Goal: Information Seeking & Learning: Compare options

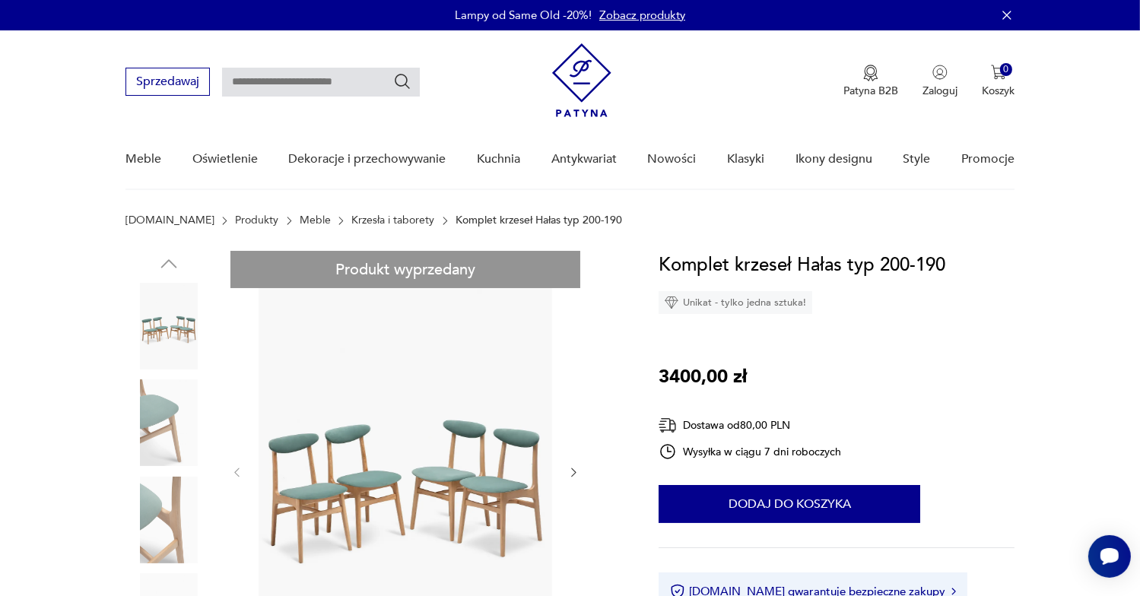
click at [351, 221] on link "Krzesła i taborety" at bounding box center [392, 221] width 83 height 12
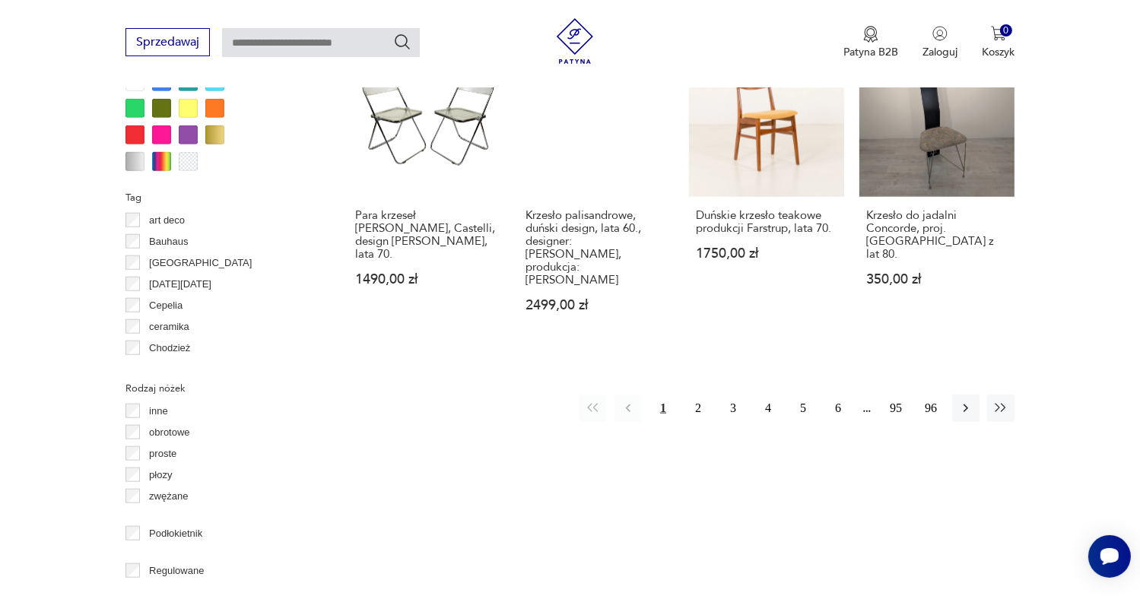
scroll to position [1544, 0]
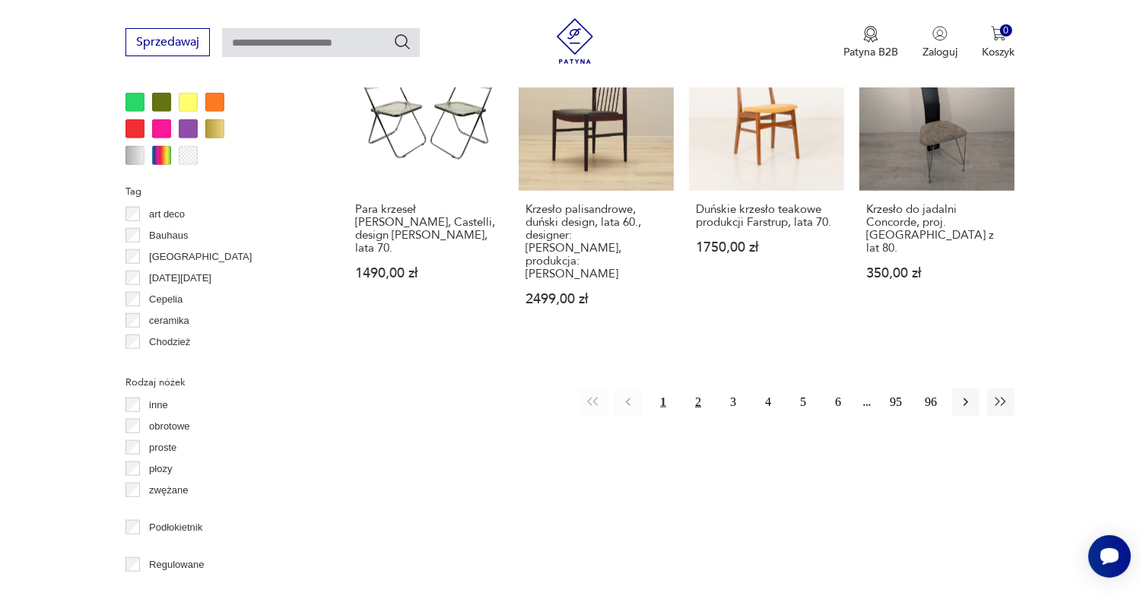
click at [701, 389] on button "2" at bounding box center [698, 402] width 27 height 27
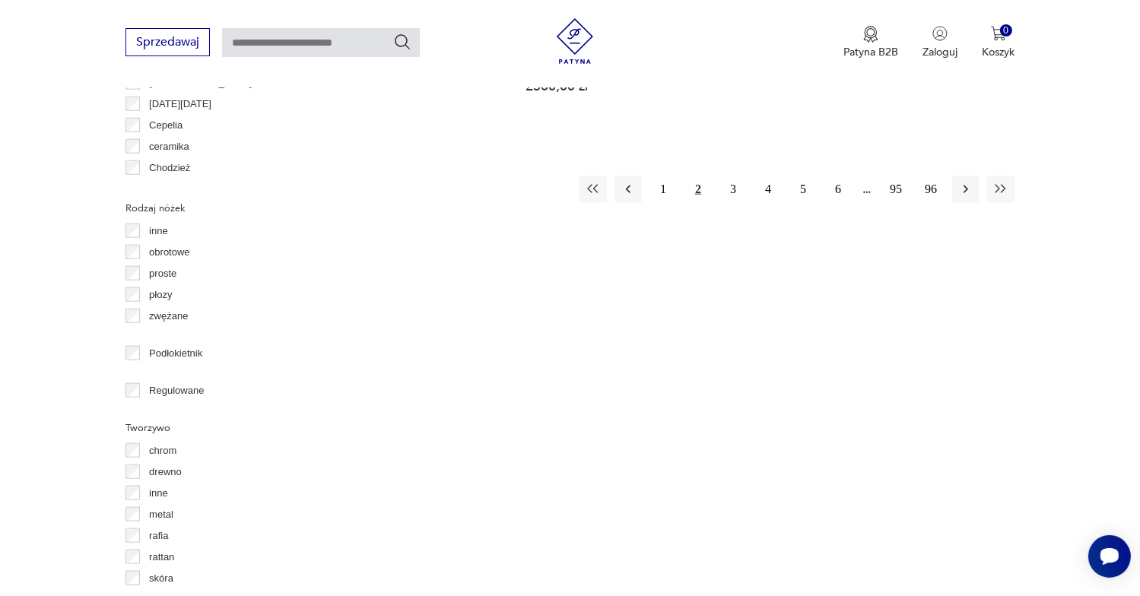
scroll to position [1773, 0]
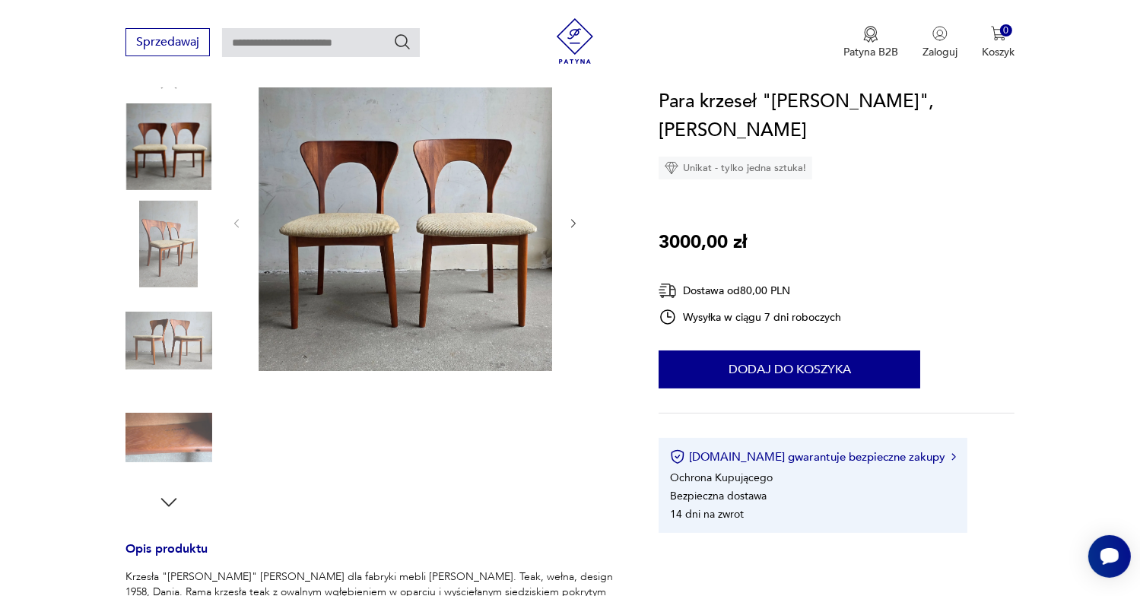
scroll to position [152, 0]
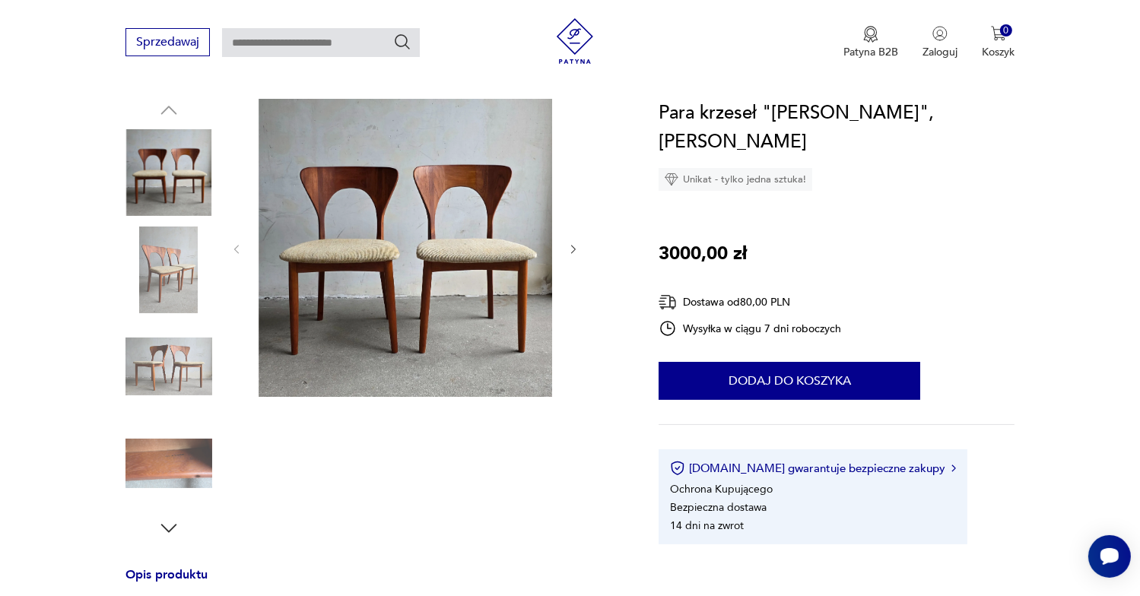
click at [177, 285] on img at bounding box center [169, 270] width 87 height 87
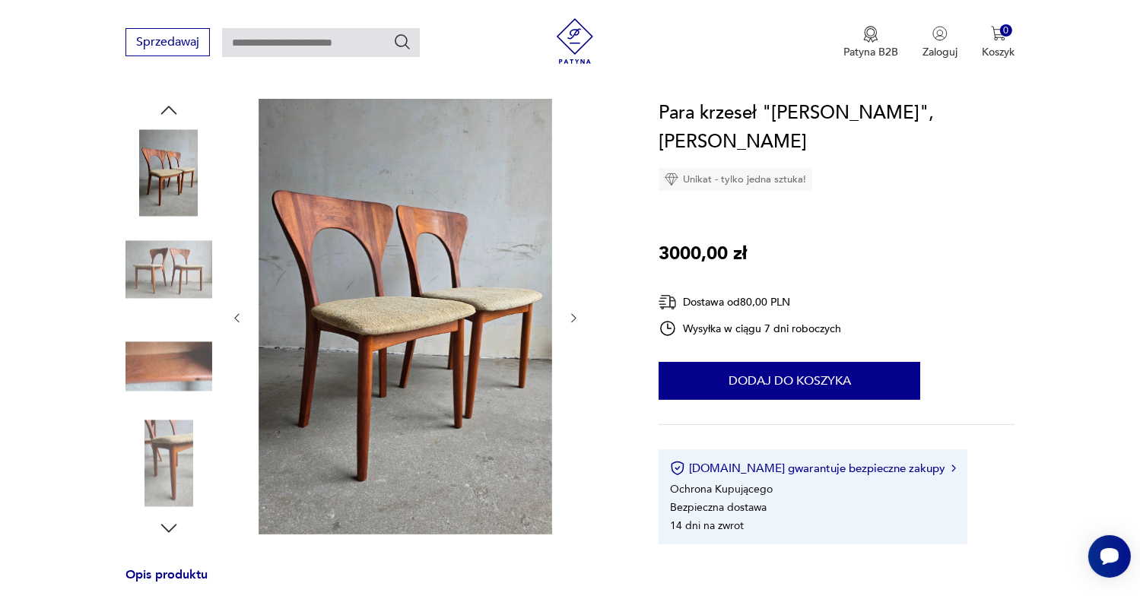
click at [188, 273] on img at bounding box center [169, 270] width 87 height 87
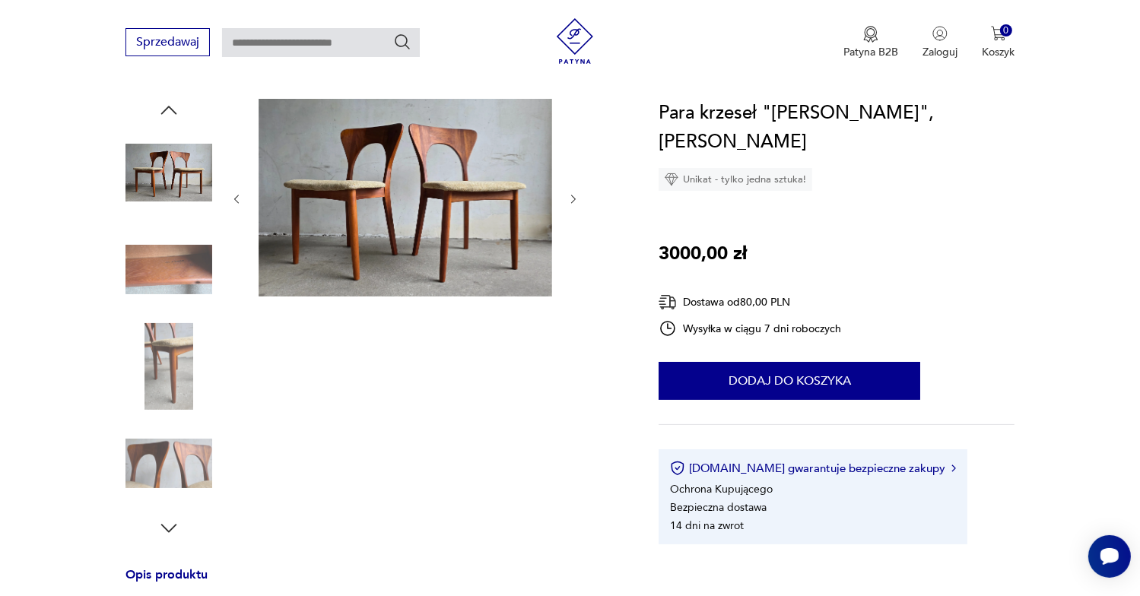
click at [186, 285] on img at bounding box center [169, 270] width 87 height 87
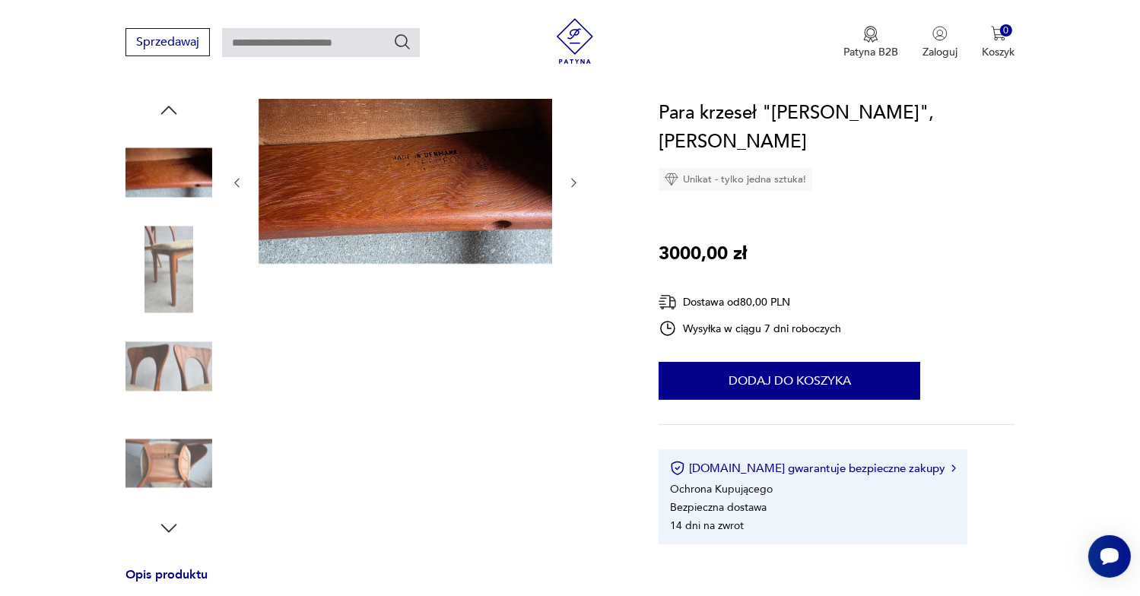
click at [192, 347] on img at bounding box center [169, 366] width 87 height 87
